Goal: Check status: Check status

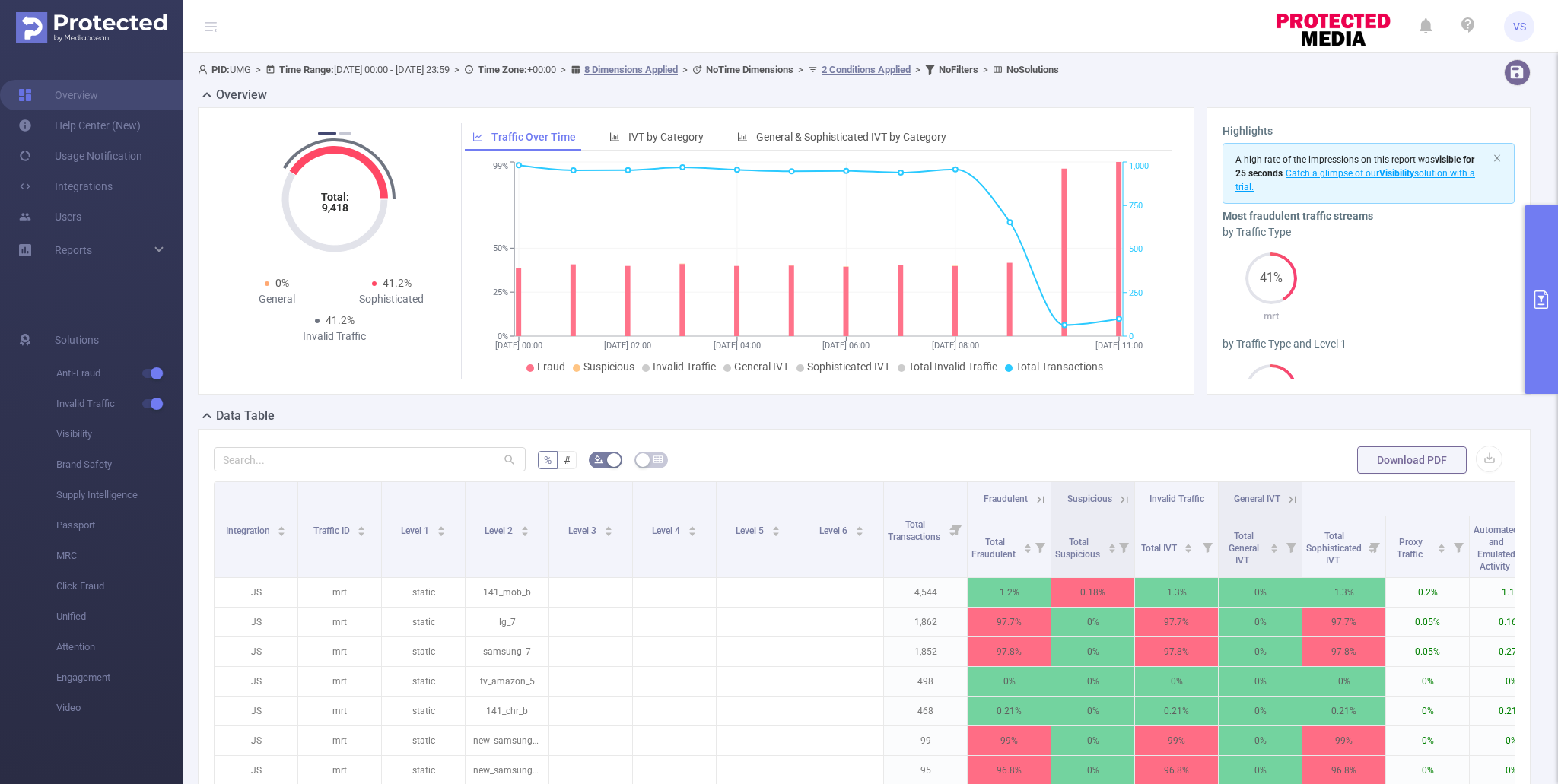
scroll to position [0, 530]
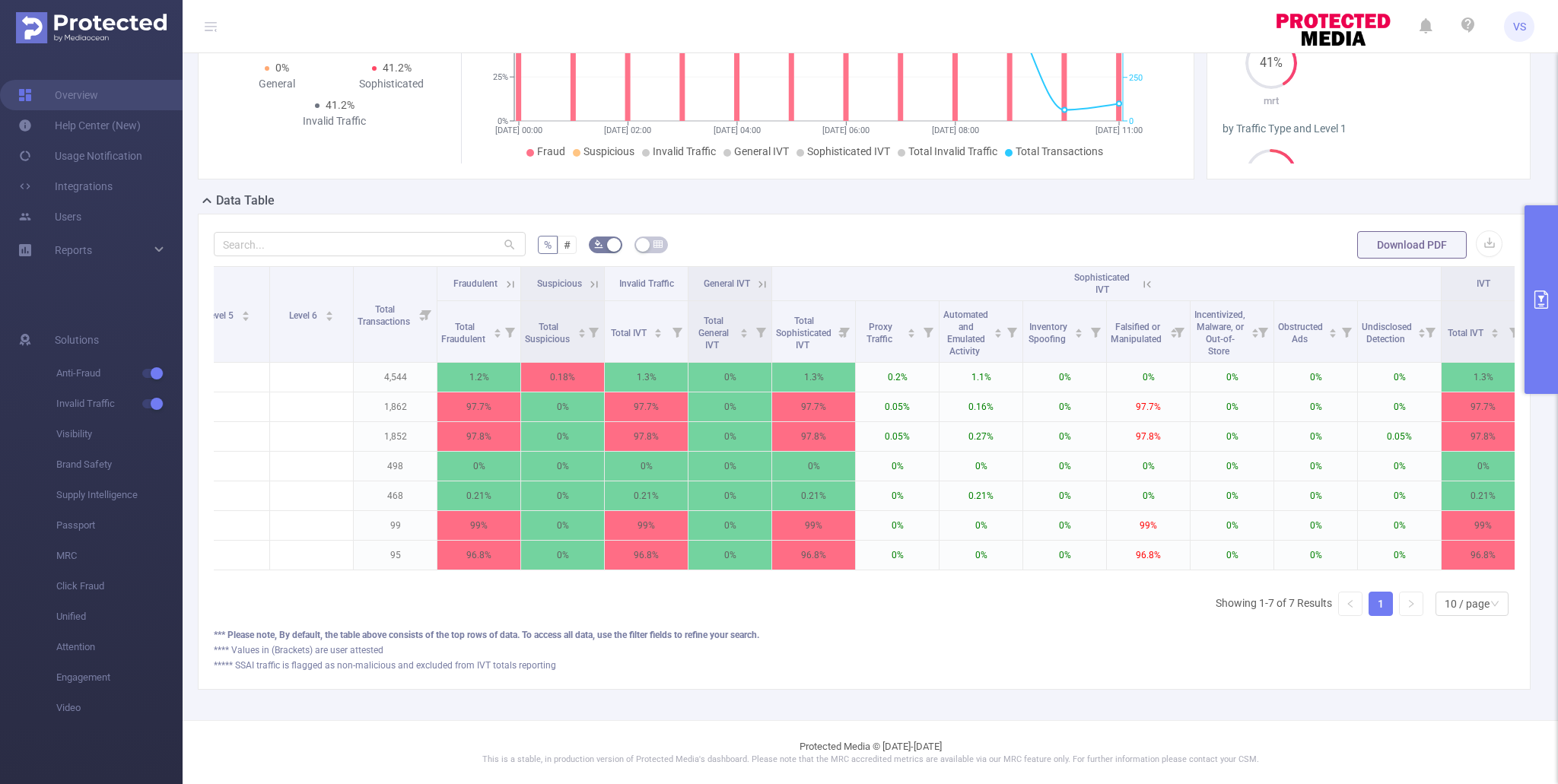
click at [1546, 302] on icon "primary" at bounding box center [1542, 299] width 14 height 18
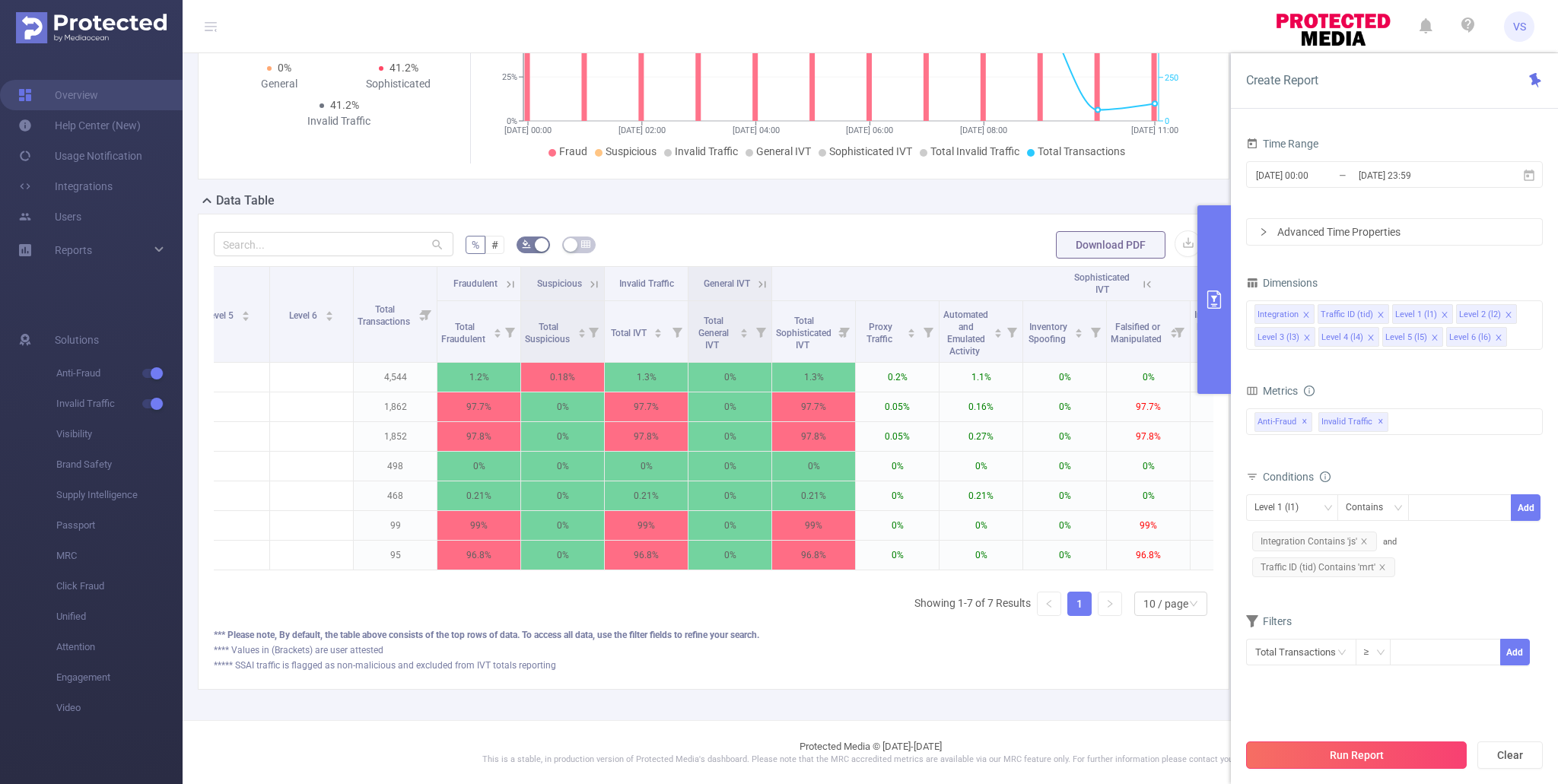
click at [1359, 766] on button "Run Report" at bounding box center [1356, 755] width 221 height 27
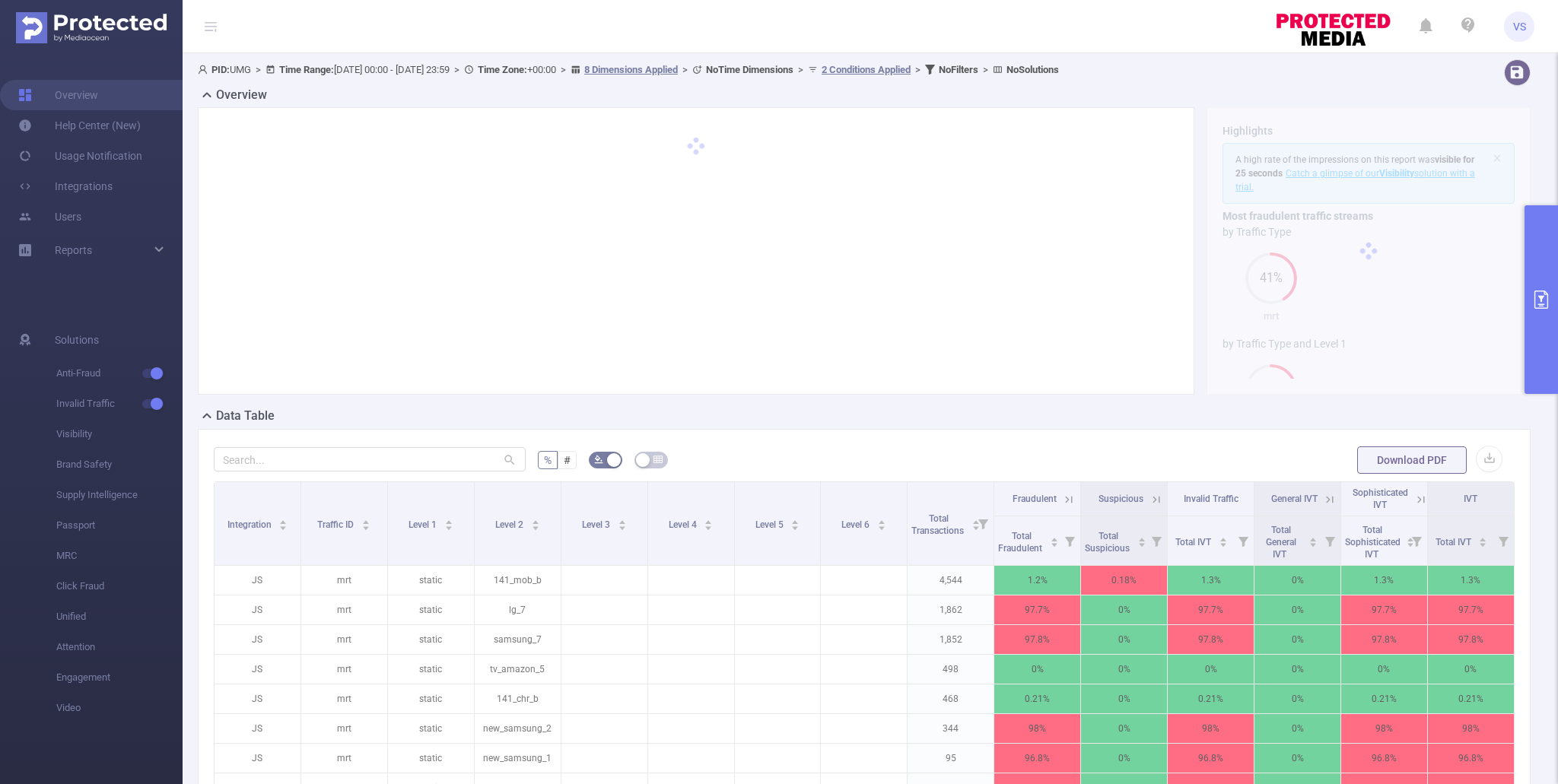
scroll to position [233, 0]
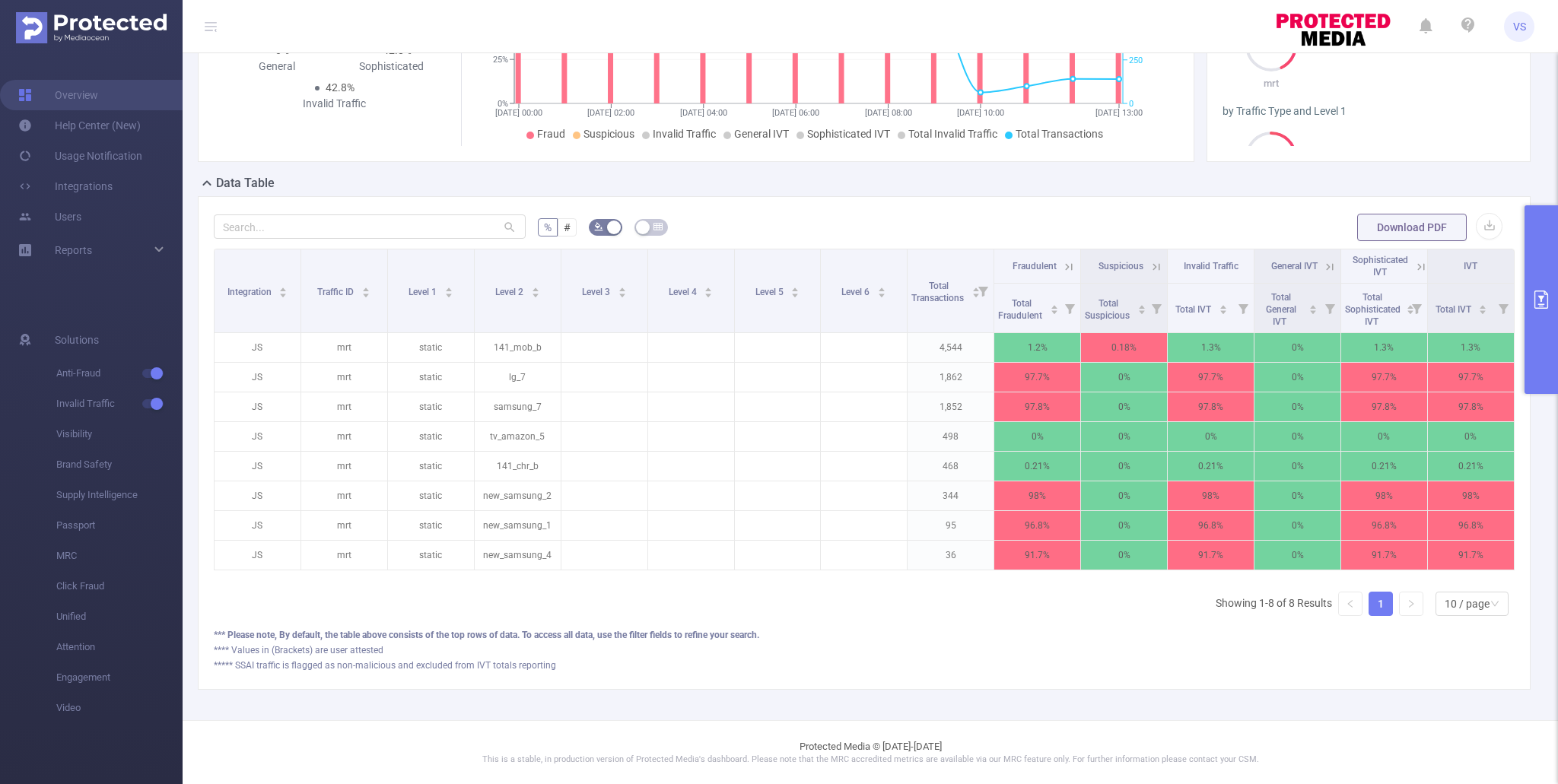
click at [1415, 262] on icon at bounding box center [1421, 267] width 14 height 14
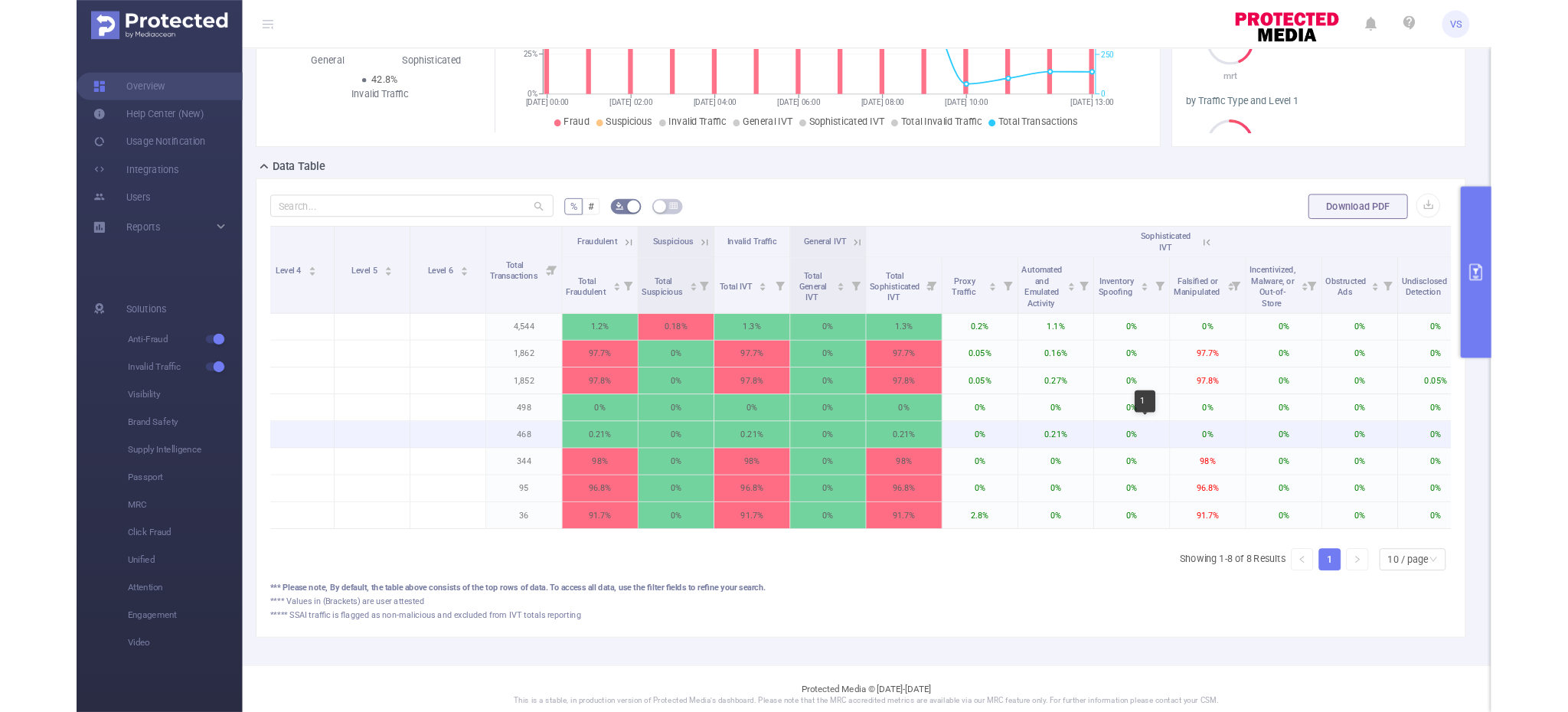
scroll to position [0, 547]
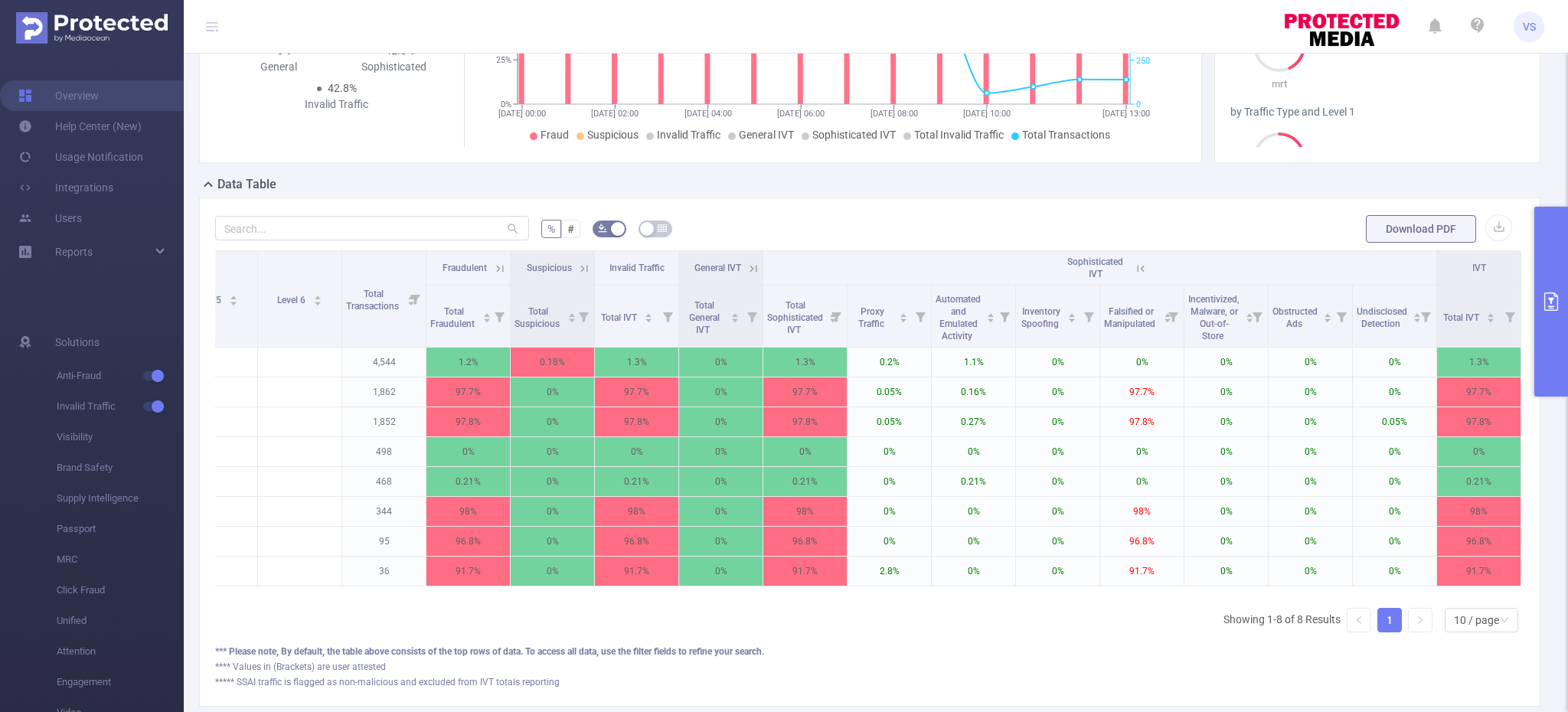
click at [1550, 303] on icon "primary" at bounding box center [1550, 301] width 19 height 19
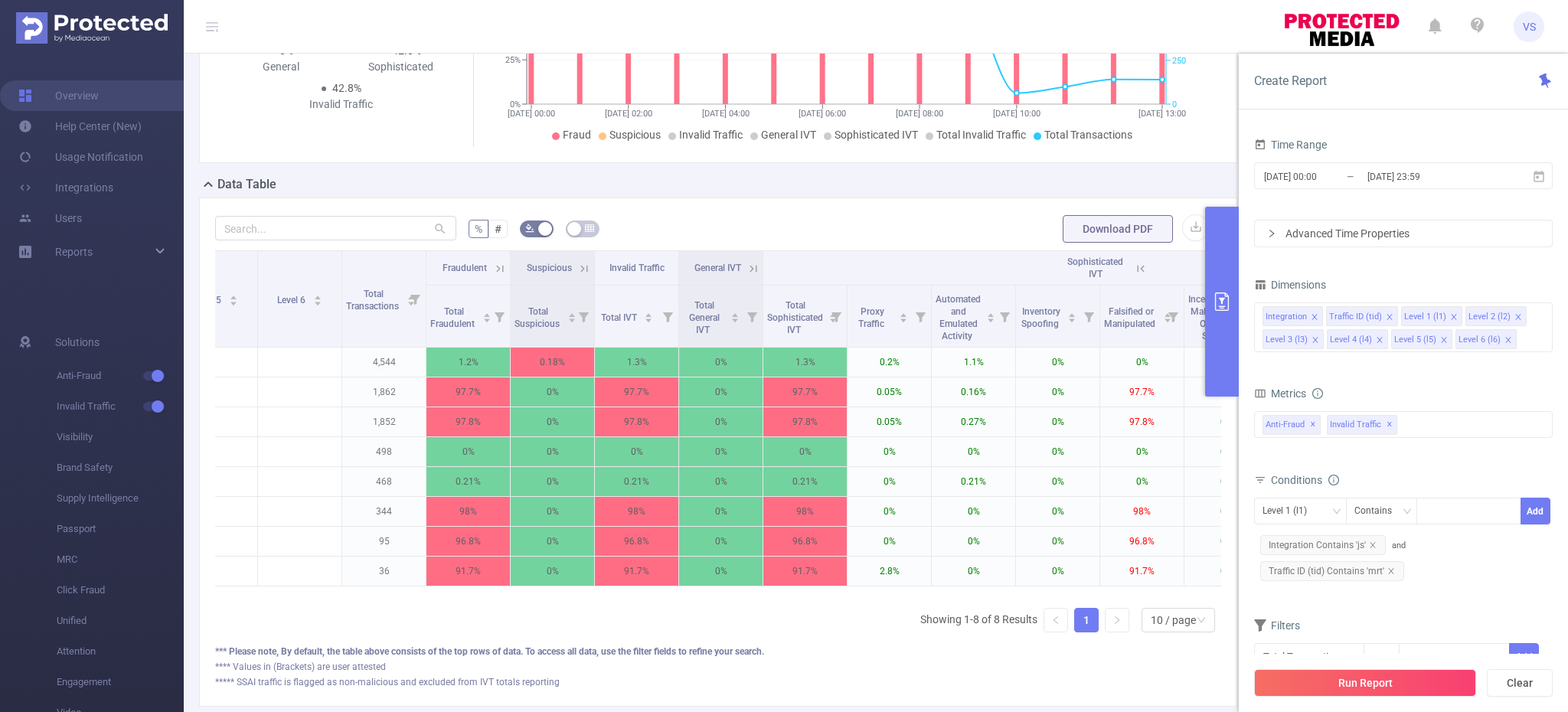
click at [1455, 692] on button "Run Report" at bounding box center [1365, 683] width 222 height 27
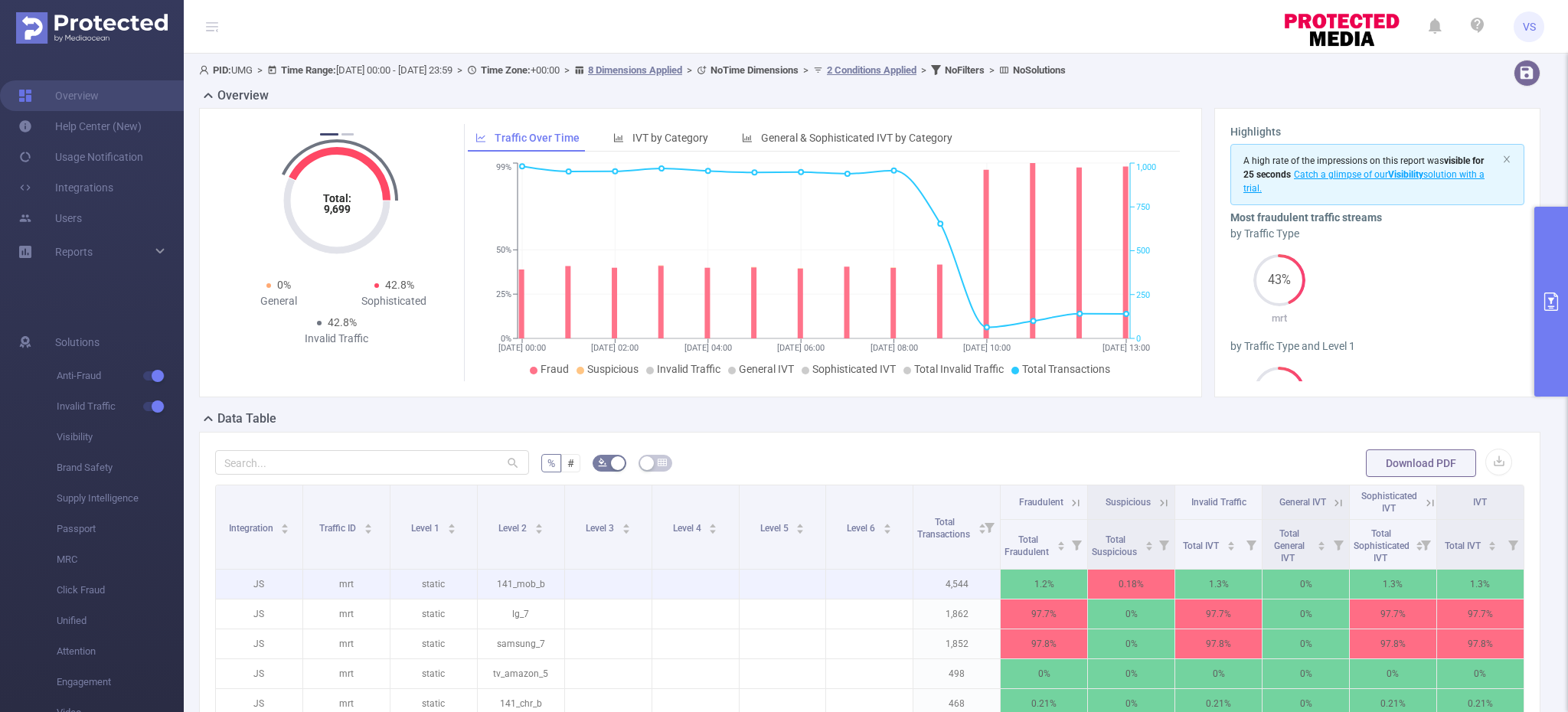
scroll to position [311, 0]
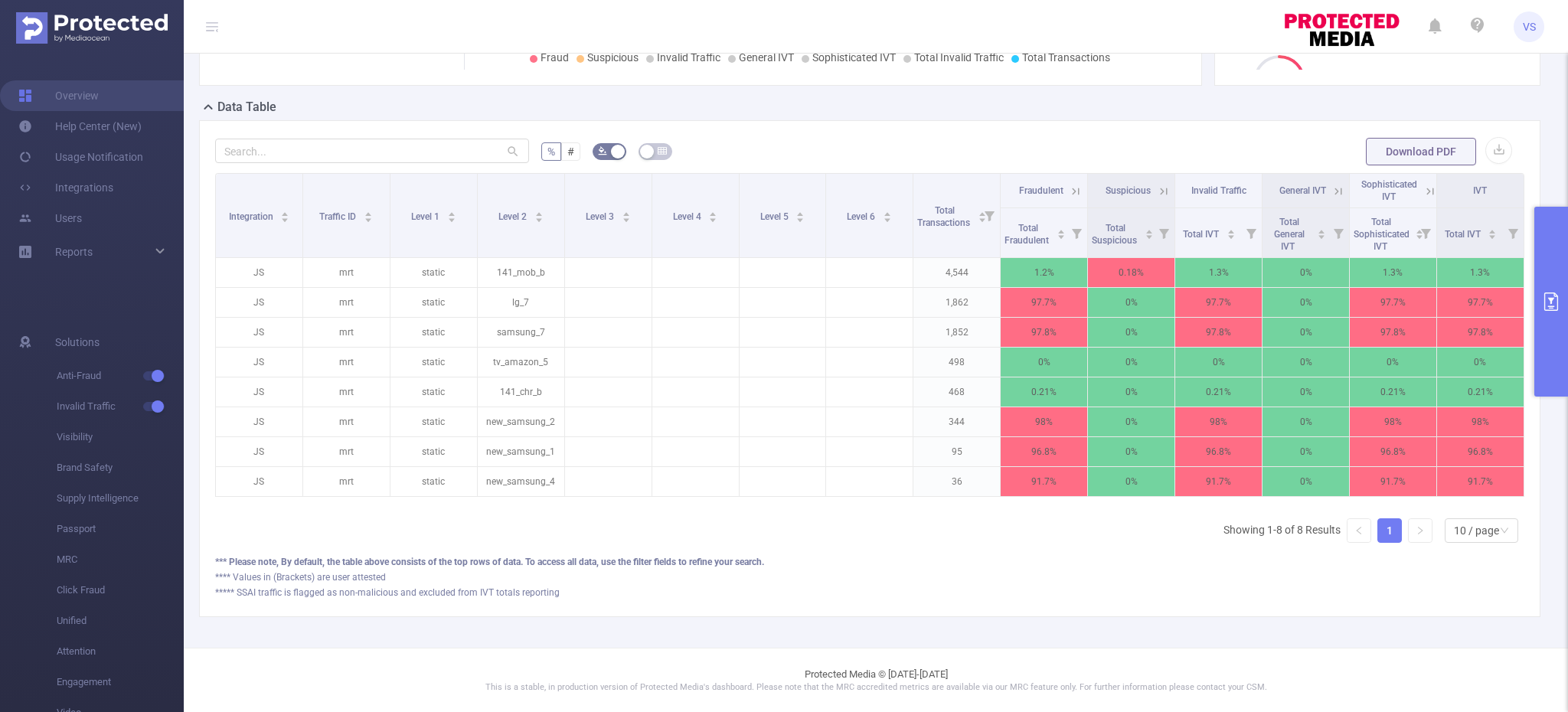
click at [1535, 289] on button "primary" at bounding box center [1550, 301] width 34 height 190
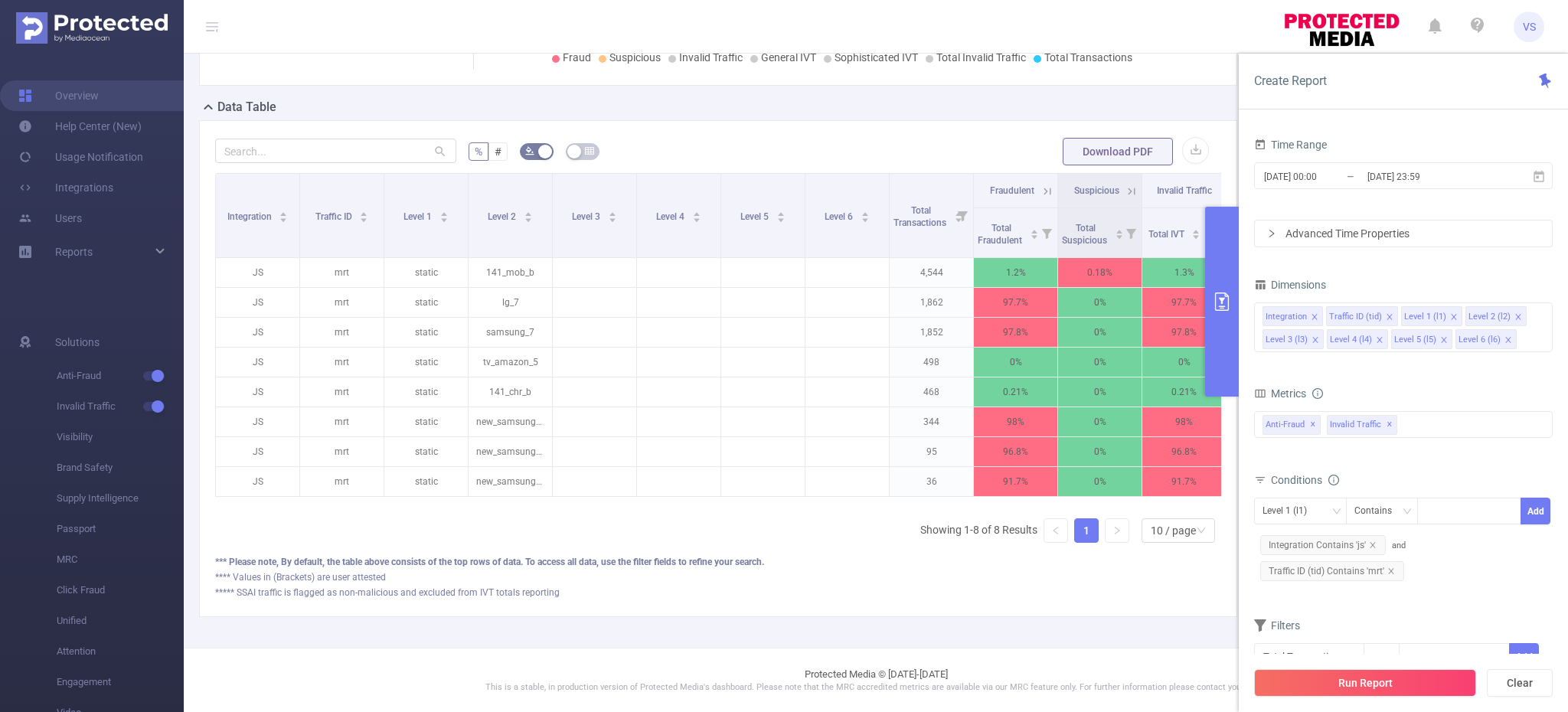
scroll to position [311, 0]
click at [1351, 686] on button "Run Report" at bounding box center [1365, 683] width 222 height 27
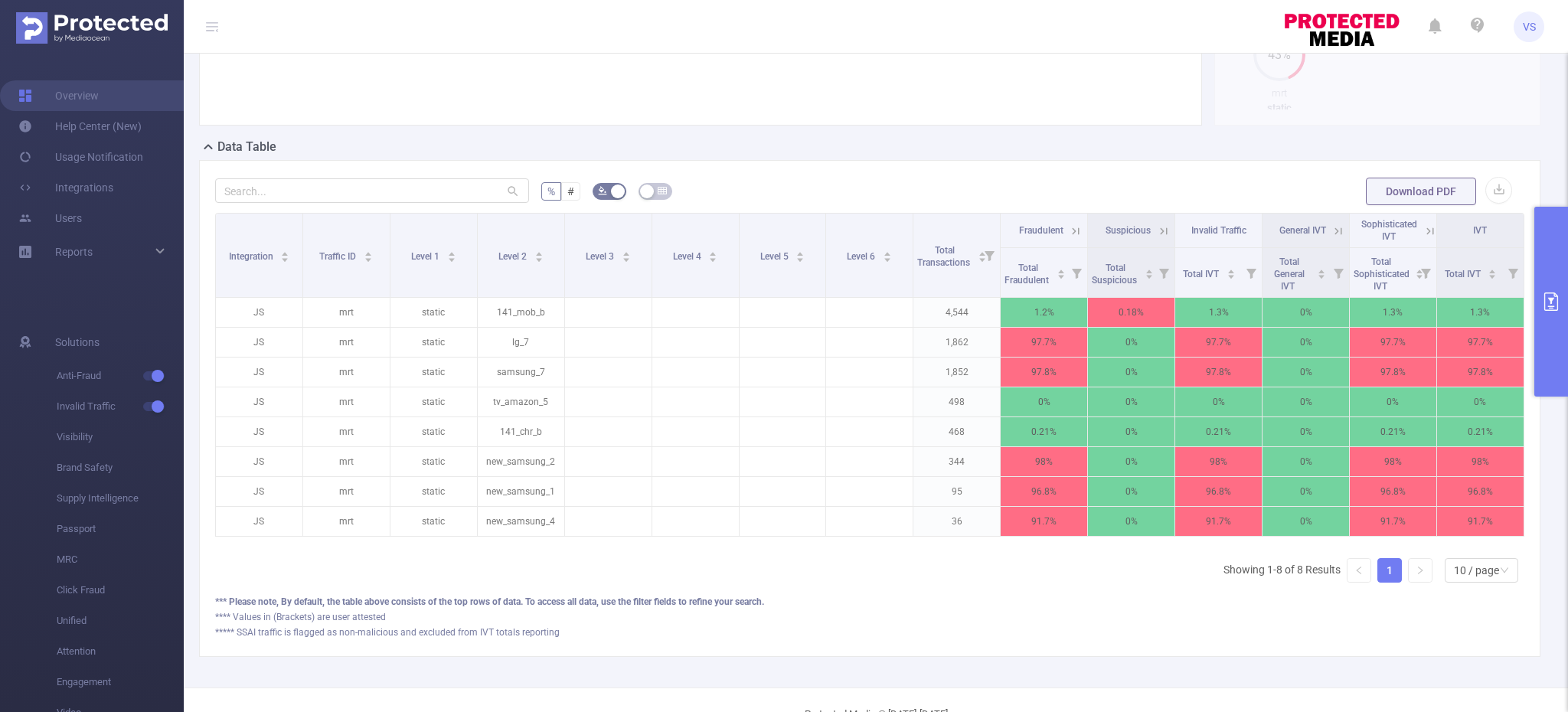
scroll to position [311, 0]
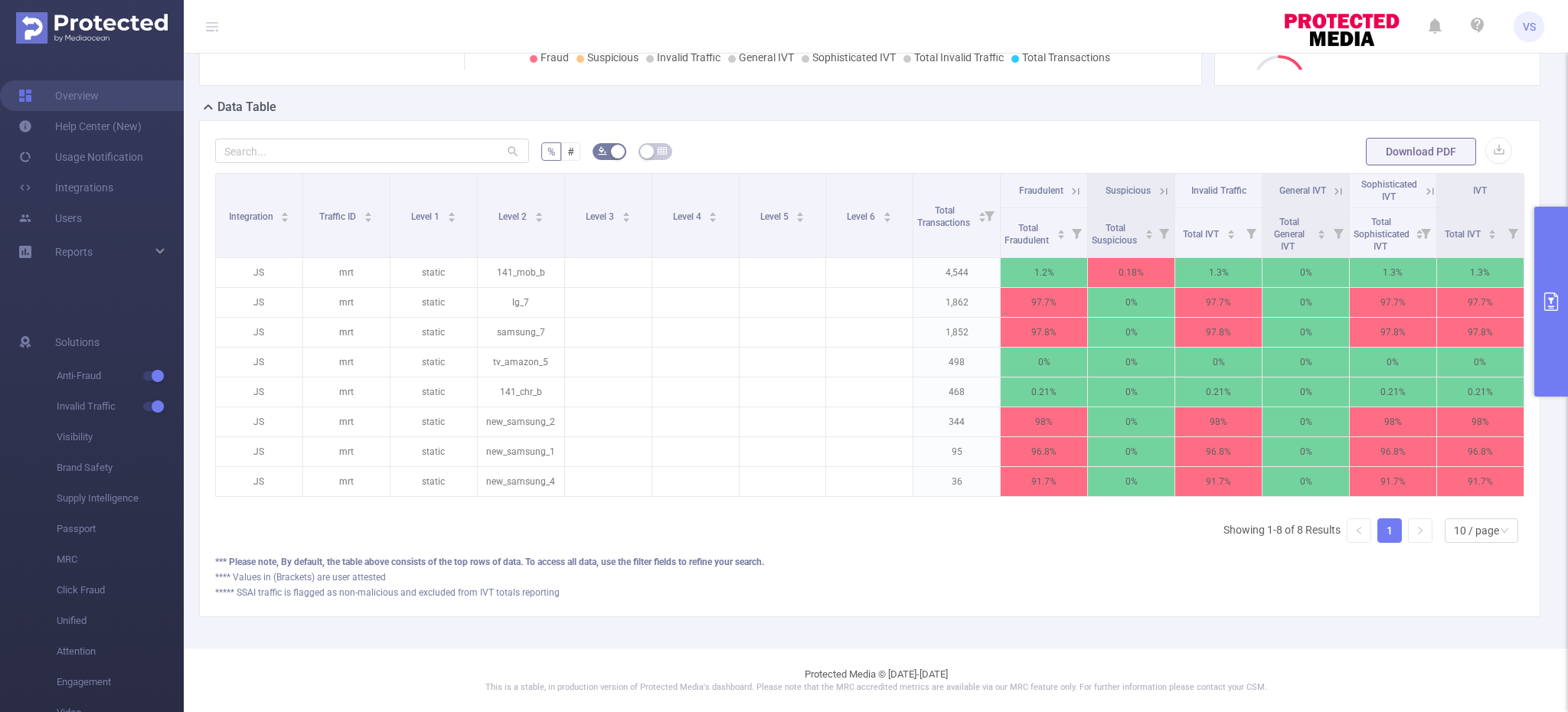
click at [1424, 190] on icon at bounding box center [1430, 191] width 14 height 14
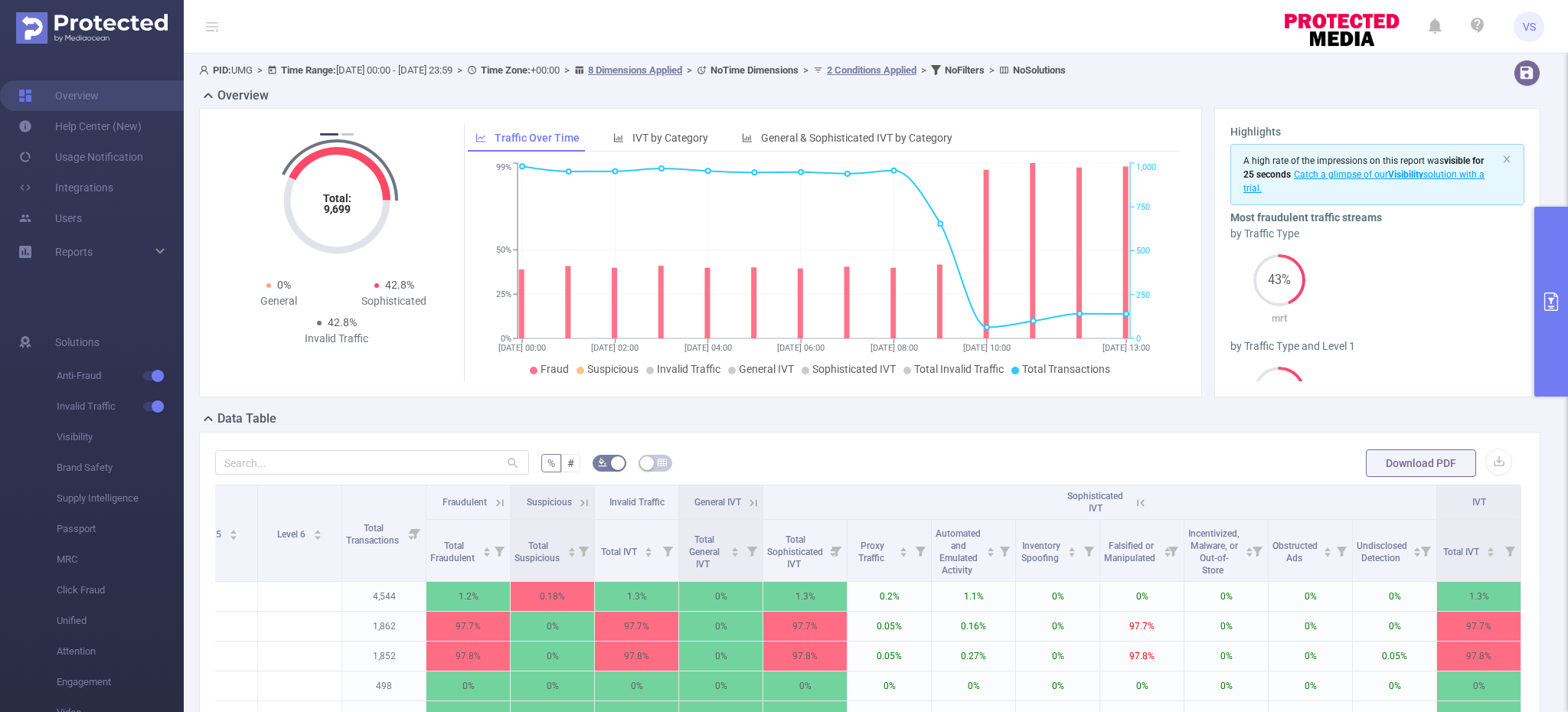
scroll to position [324, 0]
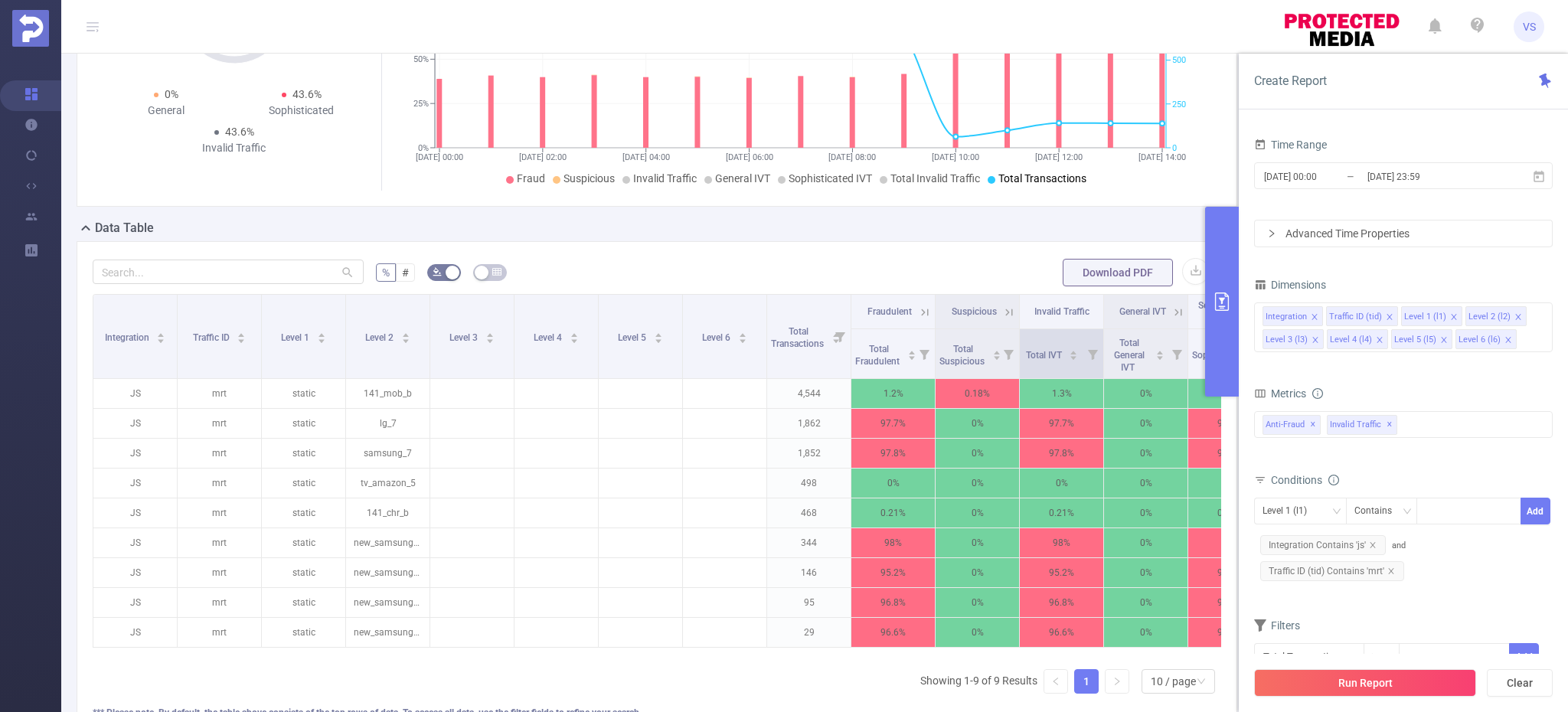
scroll to position [238, 0]
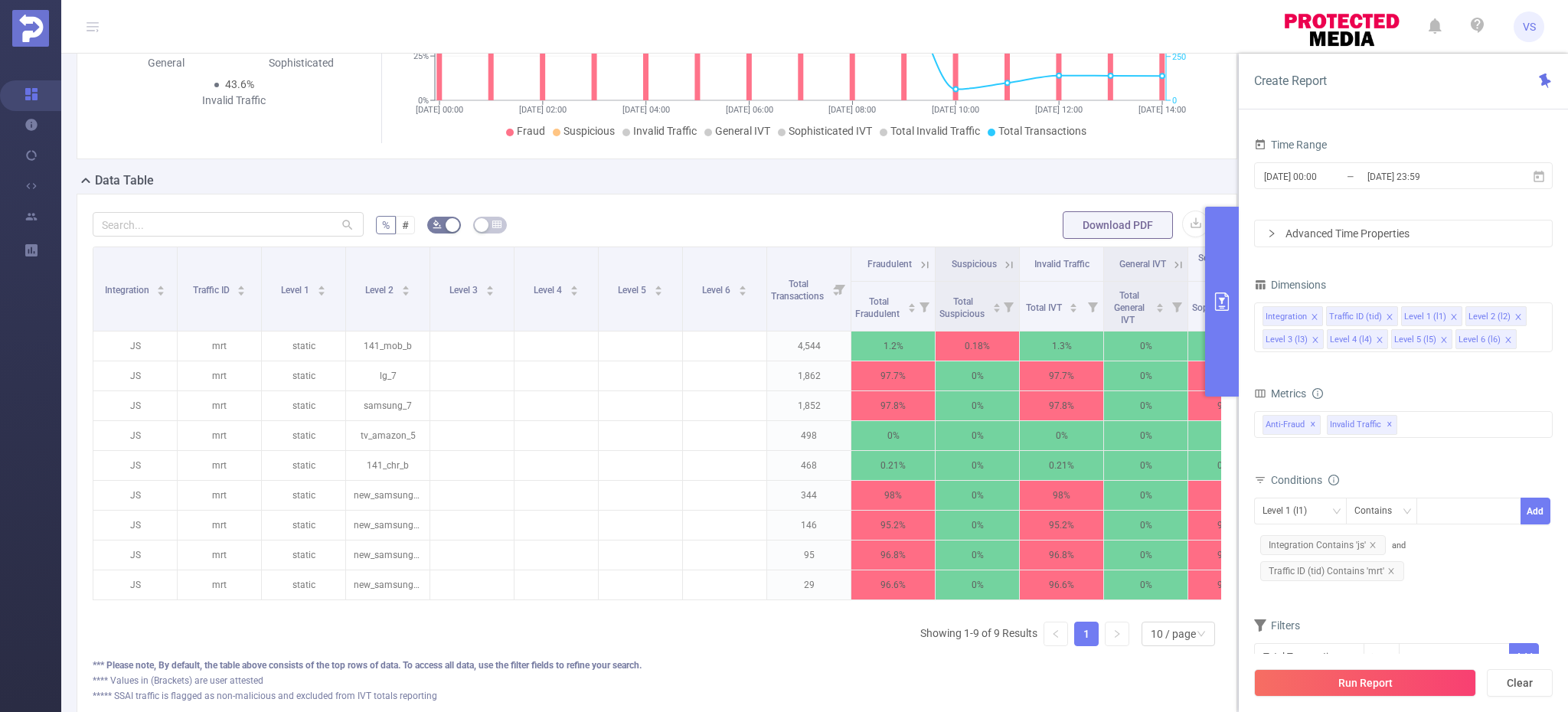
click at [1237, 364] on button "primary" at bounding box center [1222, 301] width 34 height 190
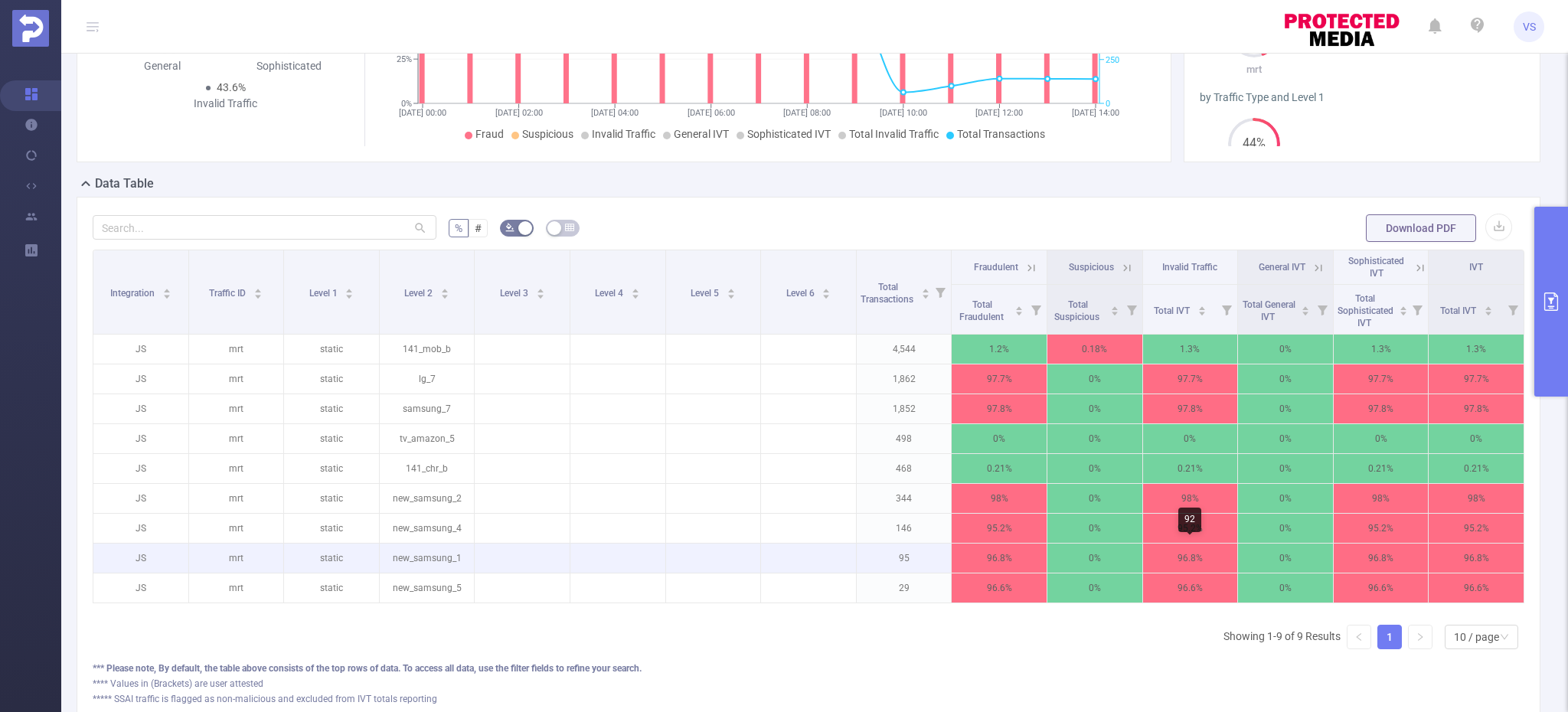
scroll to position [233, 0]
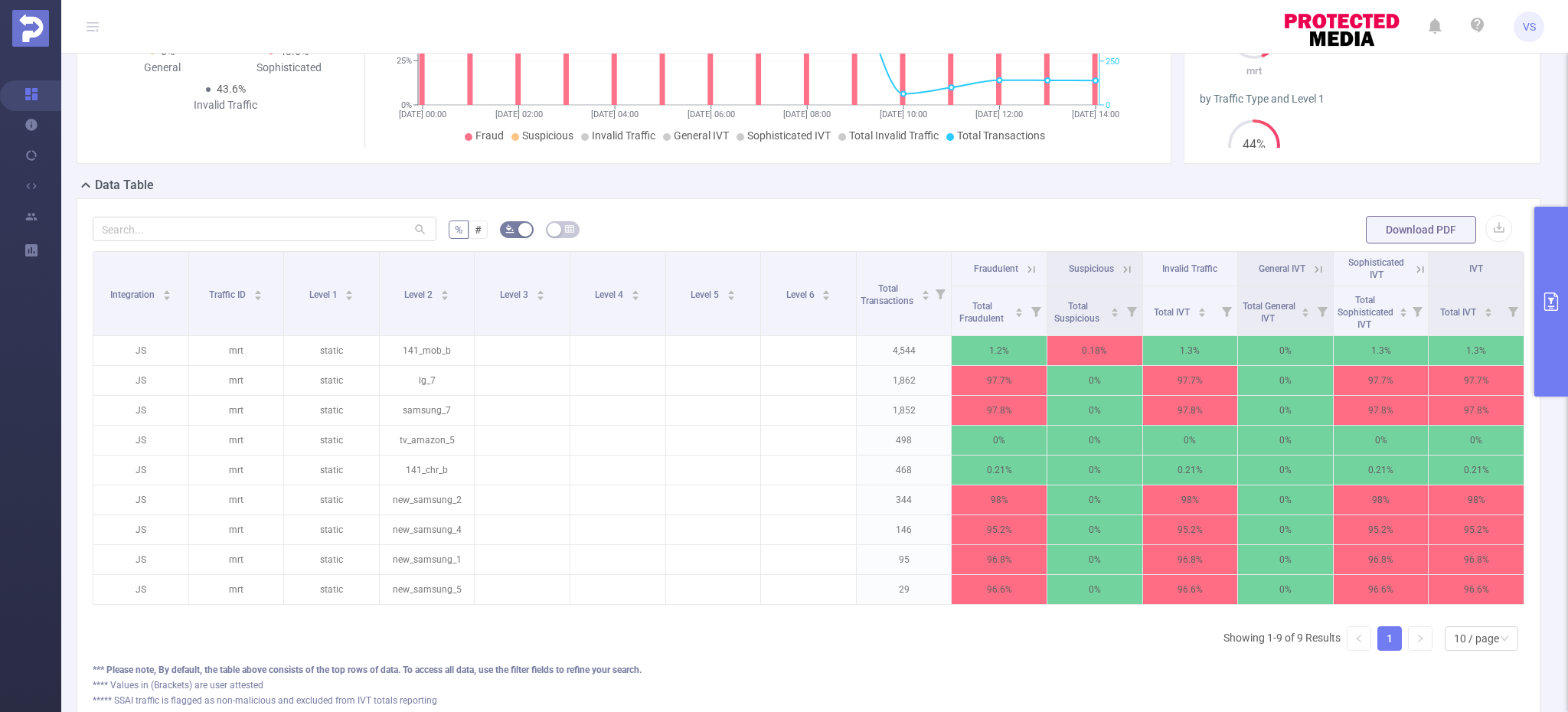
click at [1127, 268] on icon at bounding box center [1127, 269] width 14 height 14
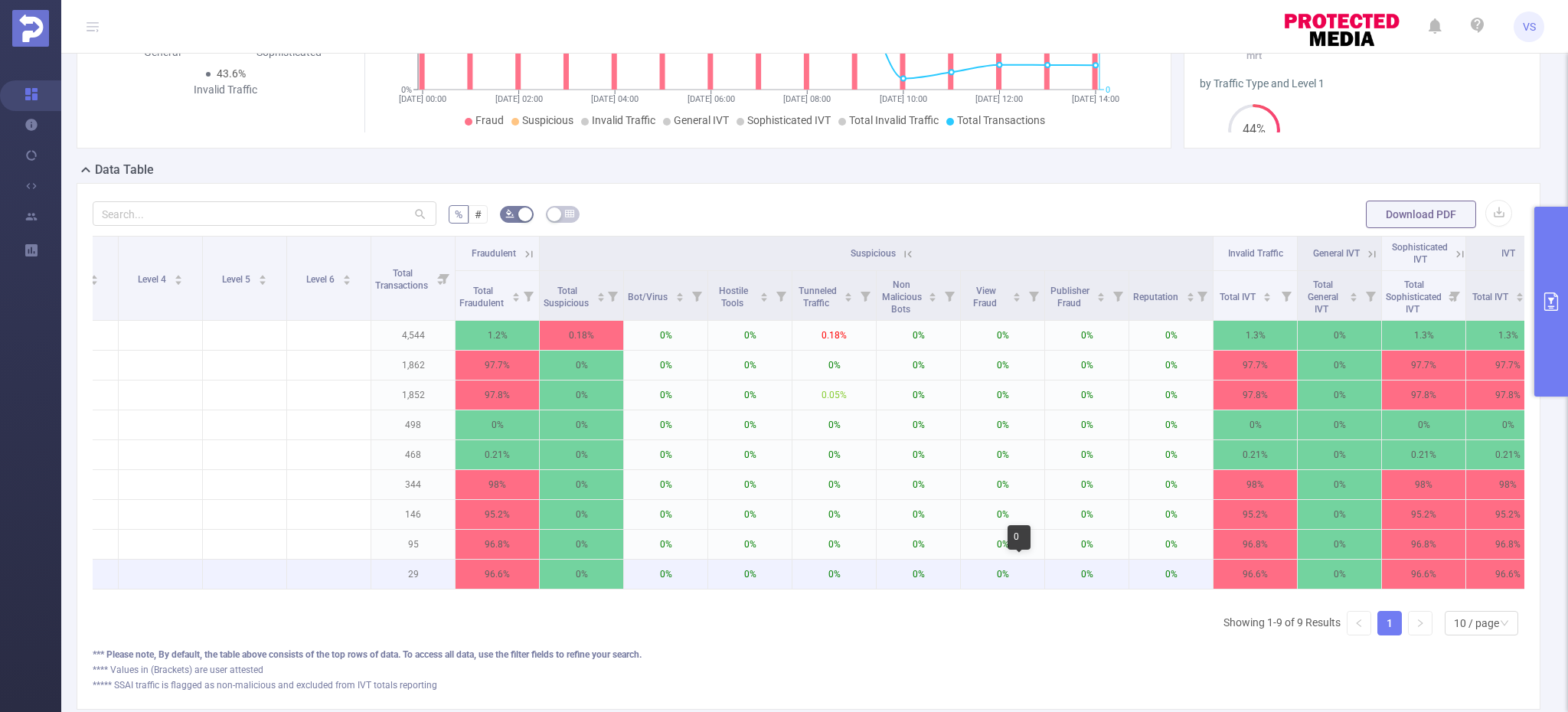
scroll to position [0, 424]
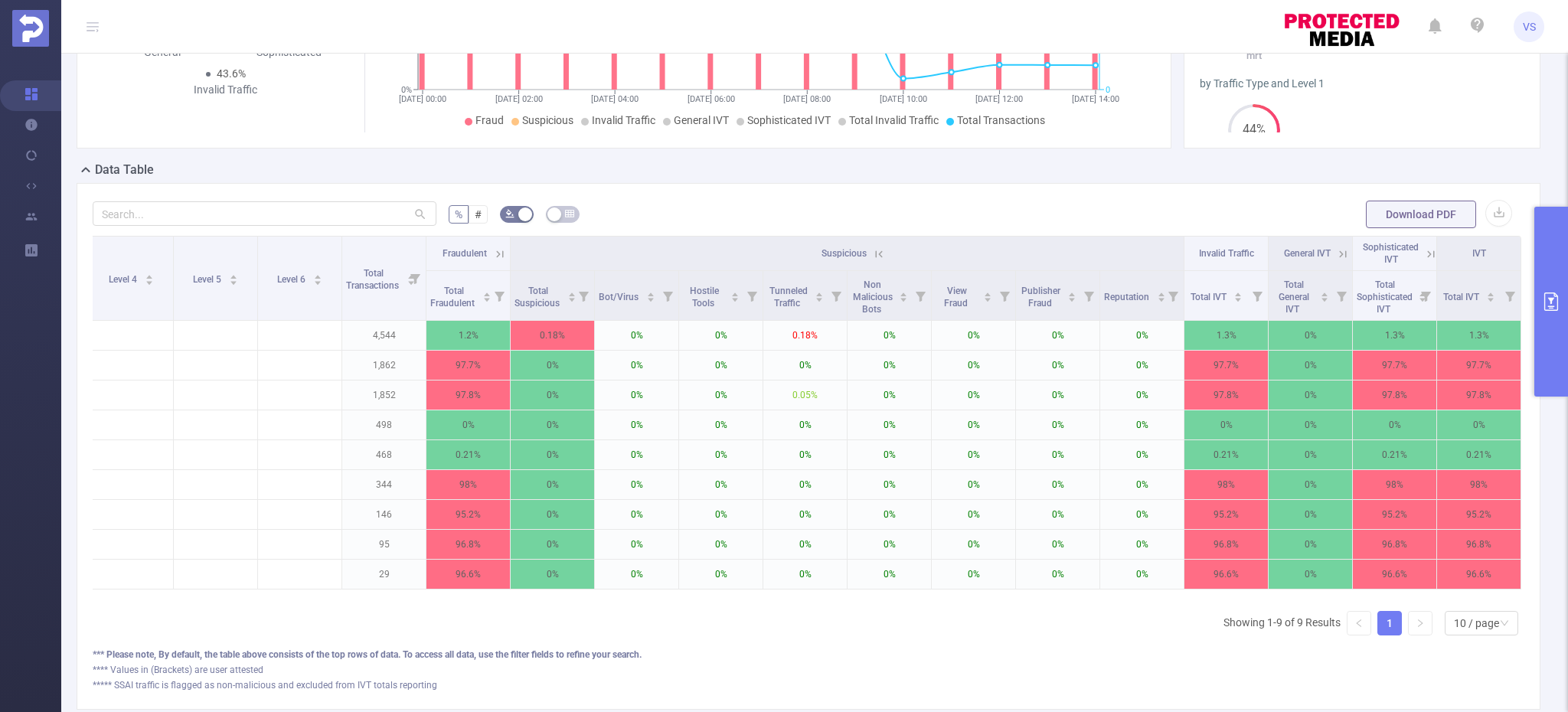
click at [1423, 253] on icon at bounding box center [1428, 254] width 19 height 16
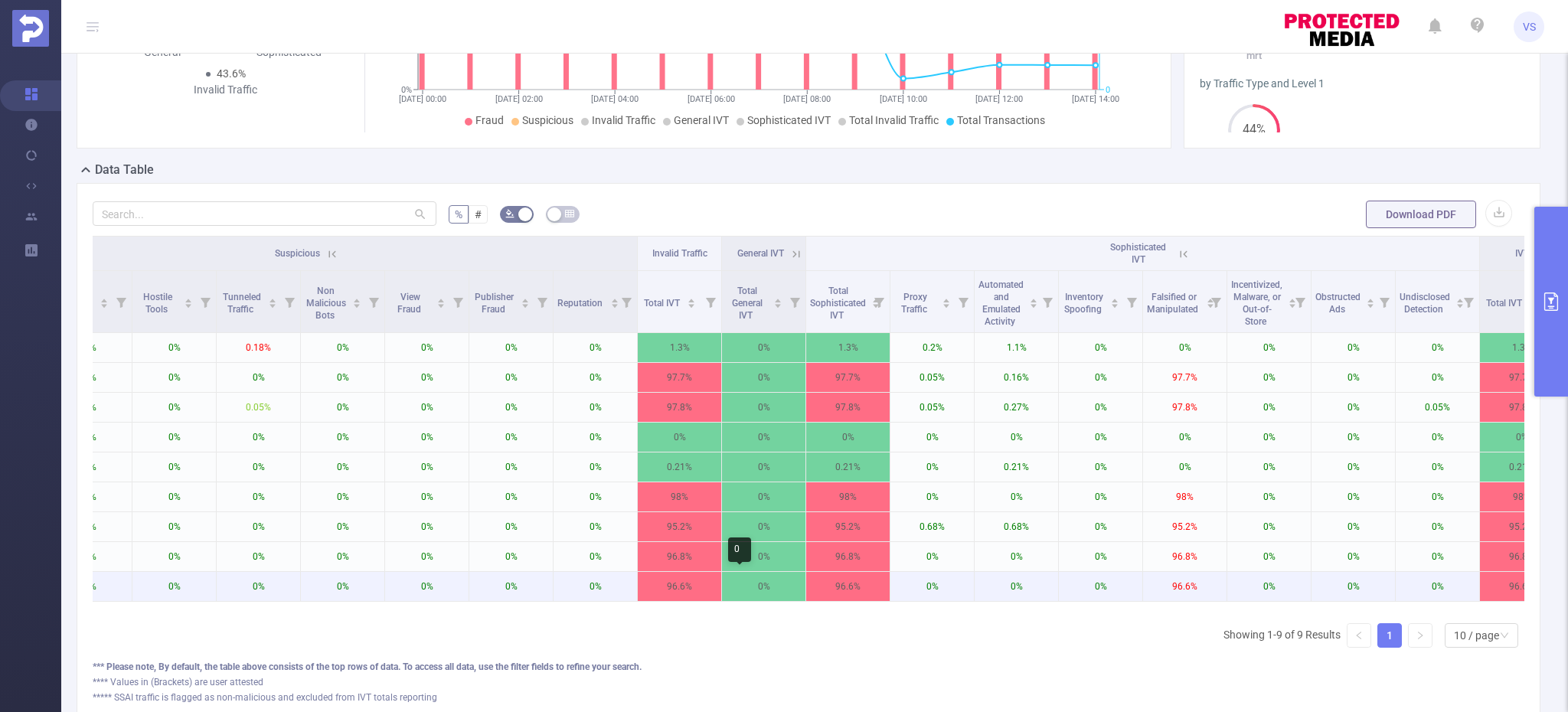
scroll to position [0, 1015]
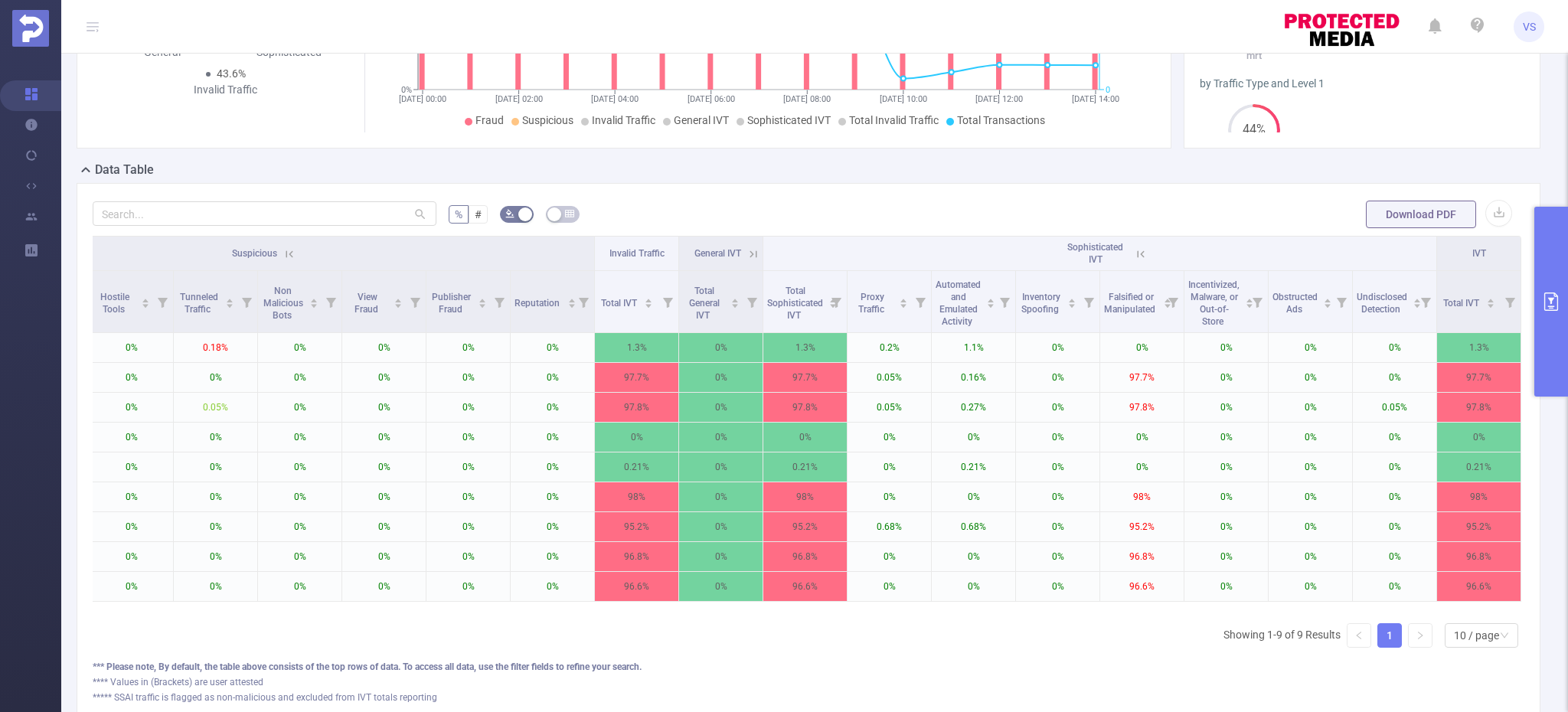
click at [754, 255] on icon at bounding box center [753, 254] width 14 height 14
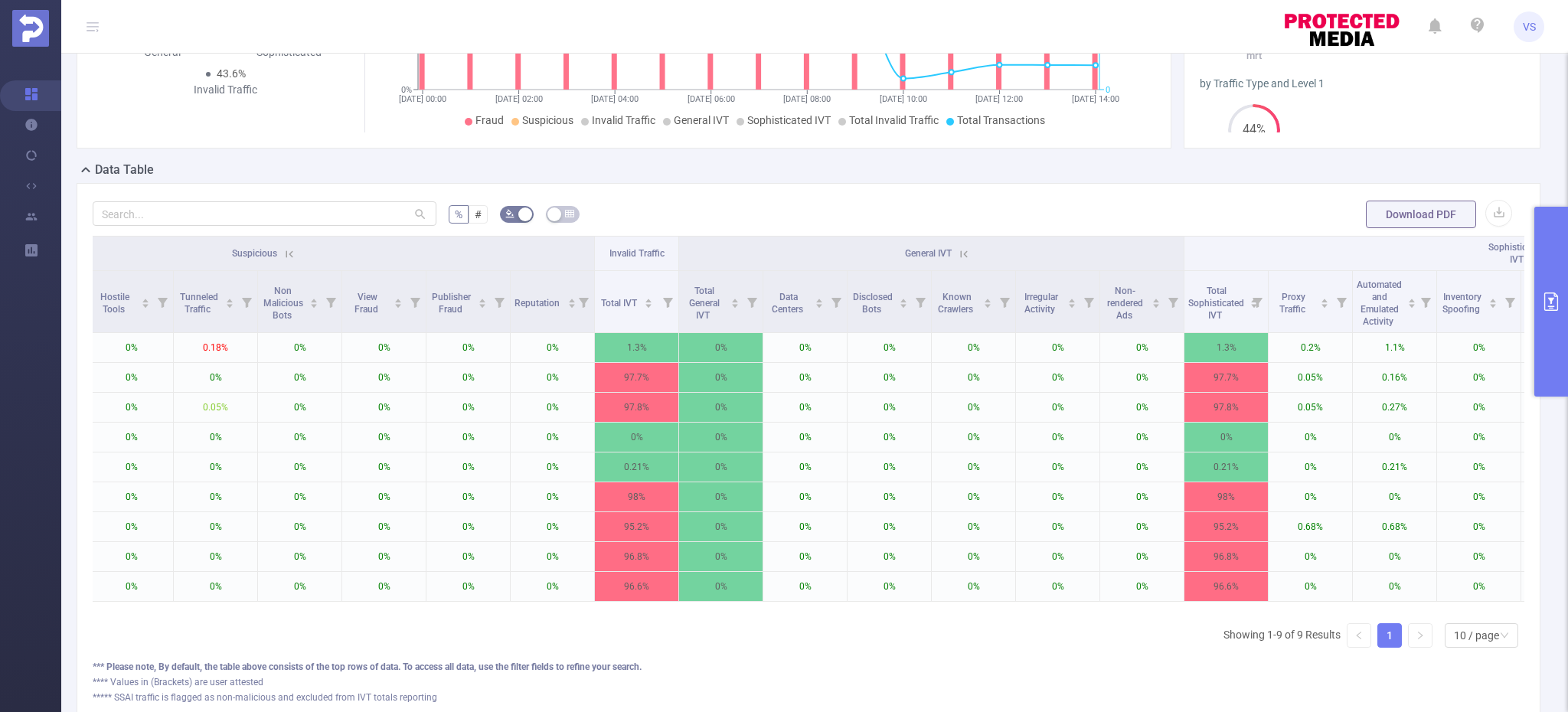
click at [969, 255] on icon at bounding box center [964, 254] width 14 height 14
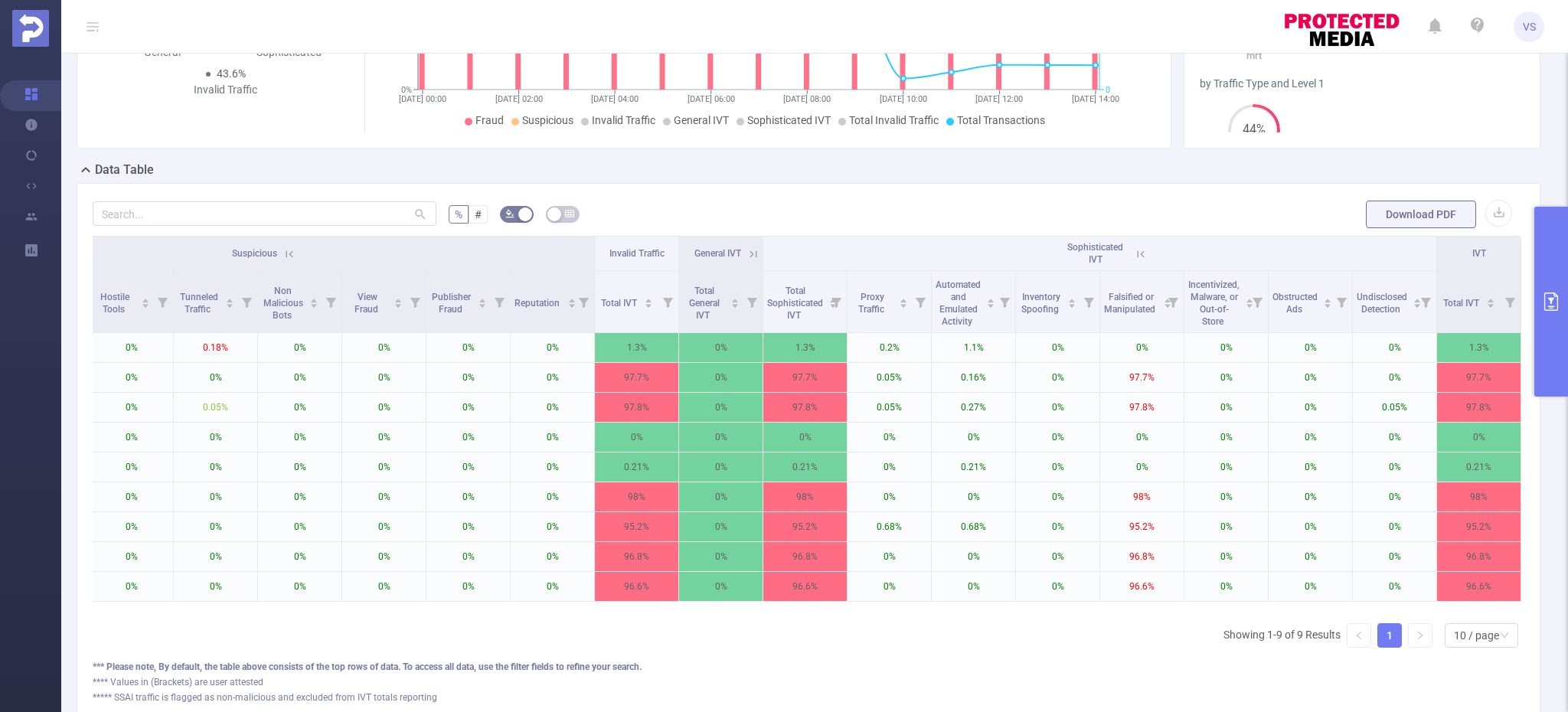
click at [285, 258] on icon at bounding box center [290, 254] width 14 height 14
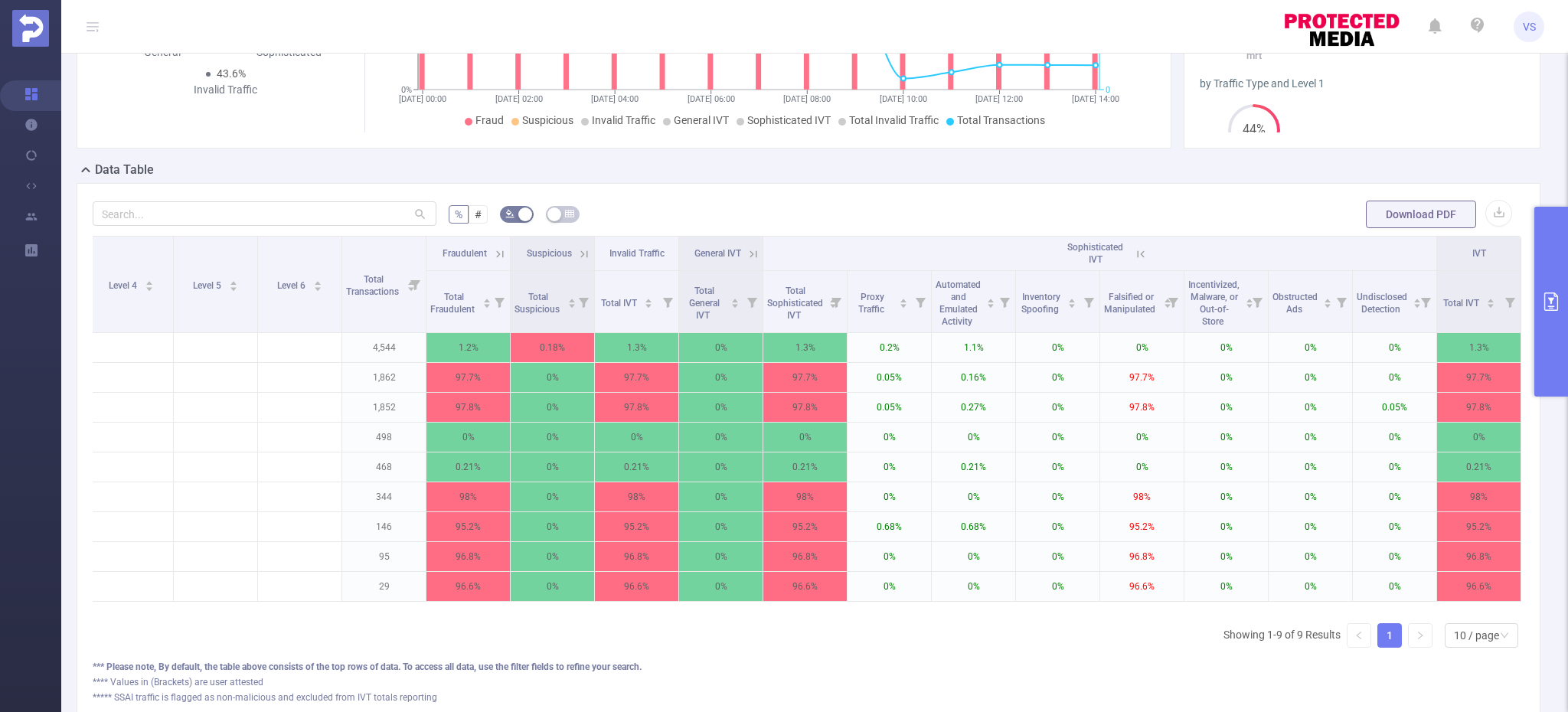
click at [1139, 254] on icon at bounding box center [1141, 254] width 14 height 14
